Goal: Information Seeking & Learning: Check status

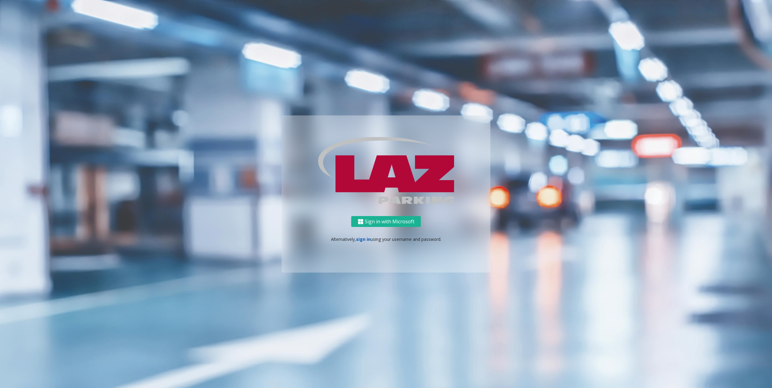
click at [358, 239] on link "sign in" at bounding box center [363, 240] width 15 height 6
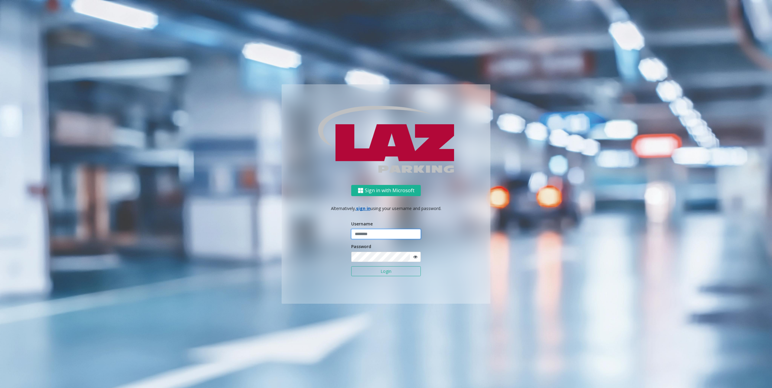
click at [373, 239] on input "text" at bounding box center [386, 234] width 70 height 10
type input "********"
click at [371, 269] on button "Login" at bounding box center [386, 272] width 70 height 10
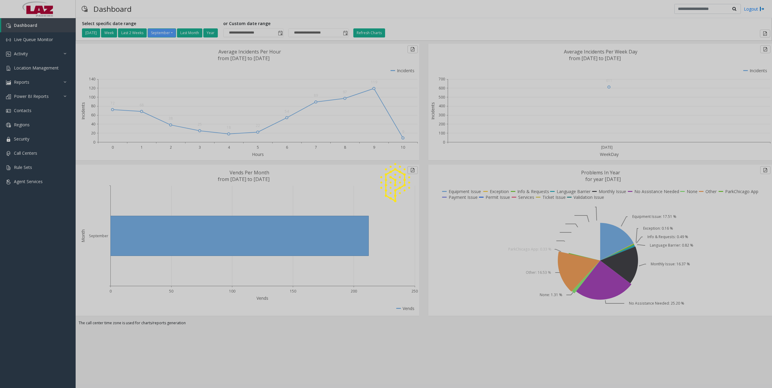
click at [43, 71] on div at bounding box center [386, 194] width 772 height 388
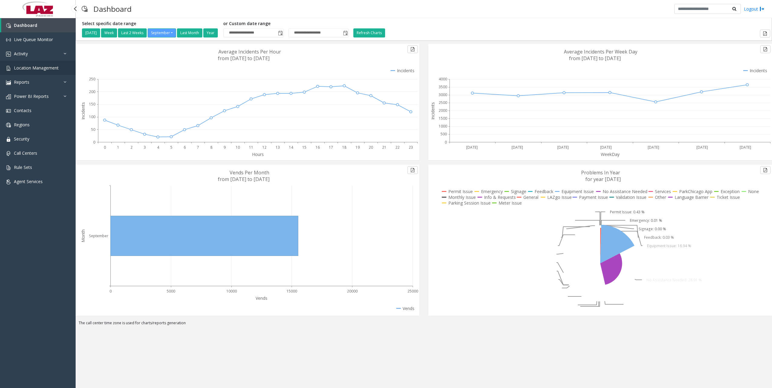
click at [27, 68] on span "Location Management" at bounding box center [36, 68] width 45 height 6
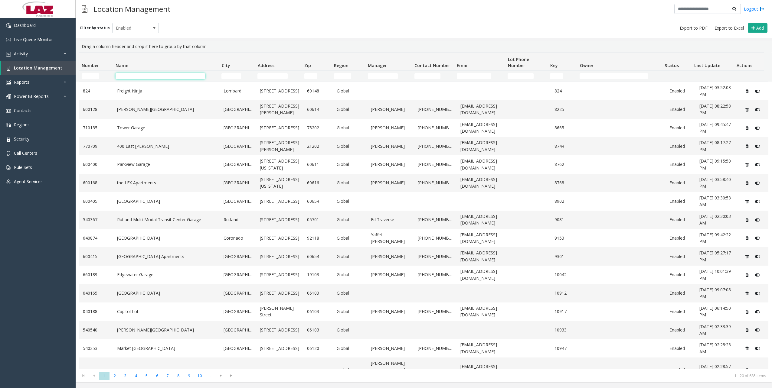
click at [163, 74] on input "Name Filter" at bounding box center [161, 76] width 90 height 6
type input "**********"
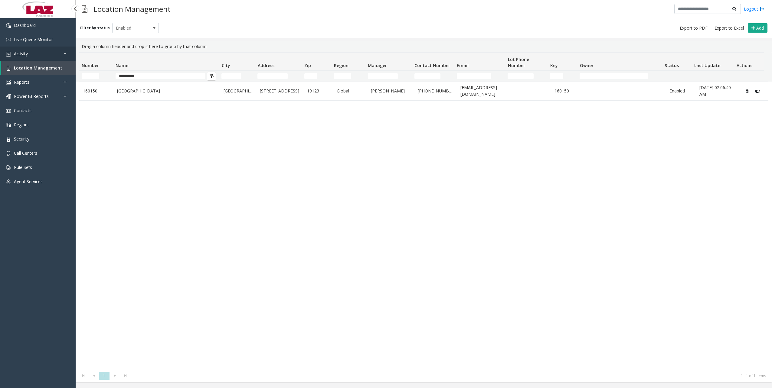
click at [48, 56] on link "Activity" at bounding box center [38, 54] width 76 height 14
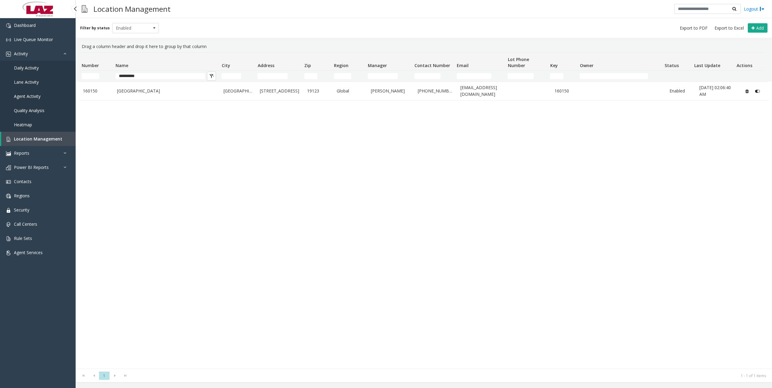
click at [39, 69] on link "Daily Activity" at bounding box center [38, 68] width 76 height 14
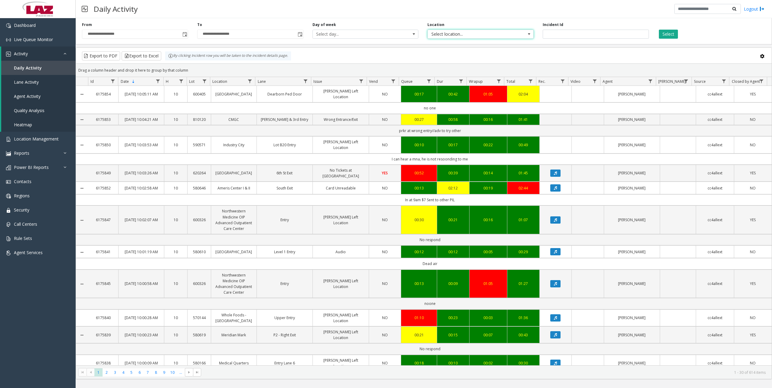
click at [457, 34] on span "Select location..." at bounding box center [470, 34] width 84 height 8
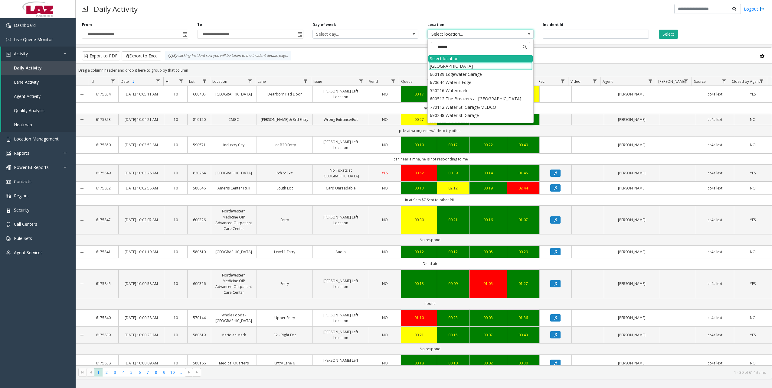
type input "*******"
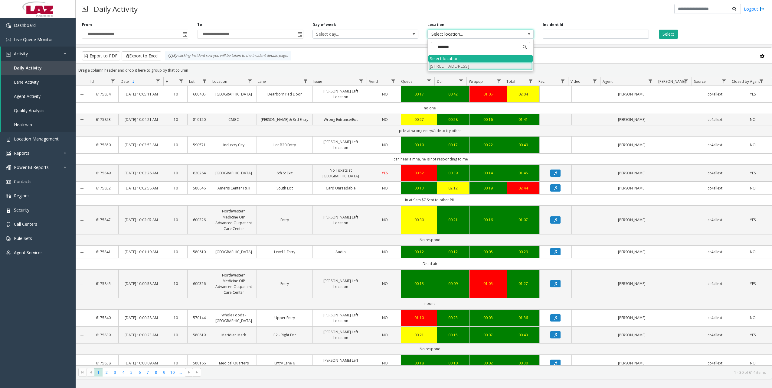
click at [462, 64] on li "[STREET_ADDRESS]" at bounding box center [480, 66] width 104 height 8
click at [664, 35] on button "Select" at bounding box center [668, 34] width 19 height 9
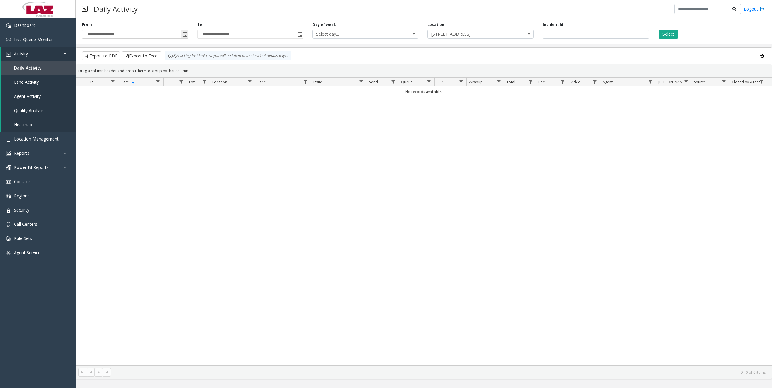
click at [188, 39] on span "Toggle popup" at bounding box center [184, 34] width 7 height 10
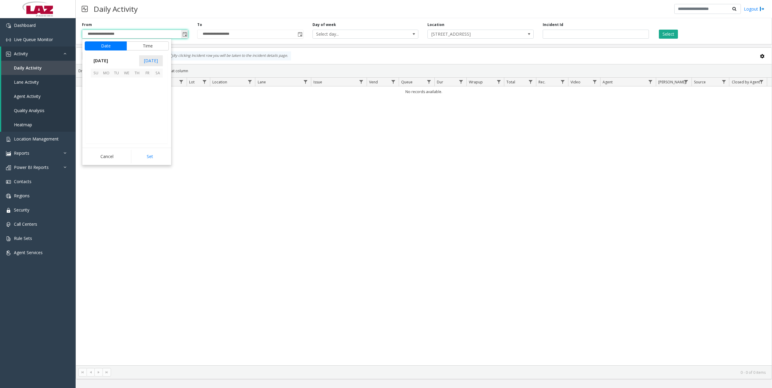
scroll to position [108591, 0]
click at [98, 61] on span "[DATE]" at bounding box center [101, 60] width 20 height 9
click at [137, 88] on span "Aug" at bounding box center [141, 88] width 15 height 15
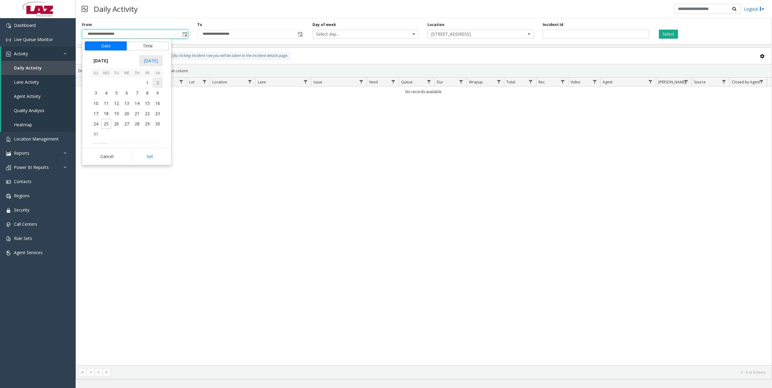
click at [146, 82] on span "1" at bounding box center [147, 83] width 10 height 10
click at [149, 157] on button "Set" at bounding box center [150, 156] width 38 height 13
type input "**********"
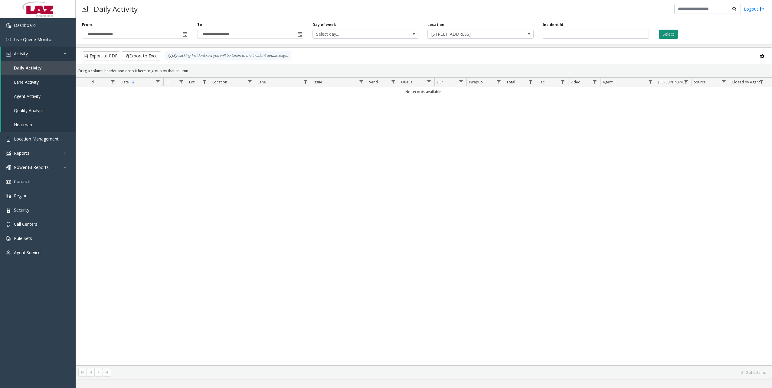
click at [670, 31] on button "Select" at bounding box center [668, 34] width 19 height 9
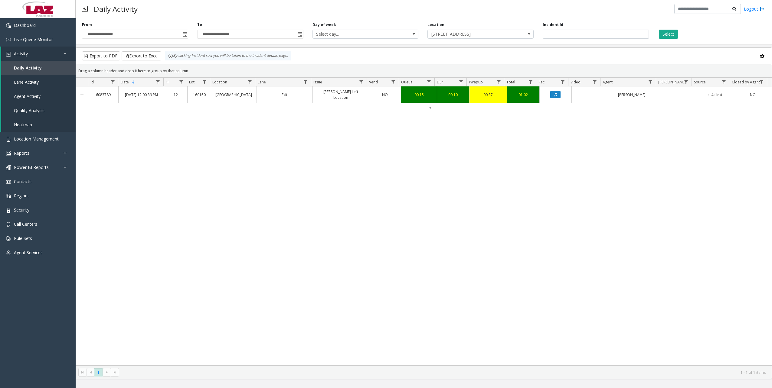
click at [519, 194] on div "6083789 [DATE] 12:00:39 PM 12 [STREET_ADDRESS] Exit [PERSON_NAME] Left Location…" at bounding box center [424, 226] width 696 height 279
drag, startPoint x: 509, startPoint y: 193, endPoint x: 510, endPoint y: 190, distance: 3.7
click at [510, 190] on div "6083789 [DATE] 12:00:39 PM 12 [STREET_ADDRESS] Exit [PERSON_NAME] Left Location…" at bounding box center [424, 226] width 696 height 279
